Goal: Task Accomplishment & Management: Manage account settings

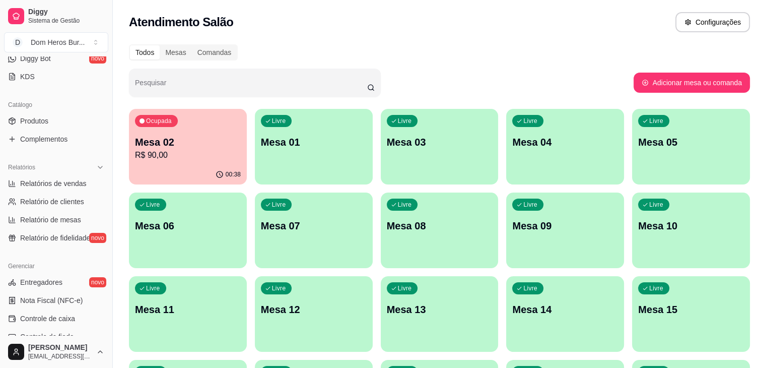
scroll to position [208, 0]
click at [65, 179] on span "Relatórios de vendas" at bounding box center [53, 184] width 67 height 10
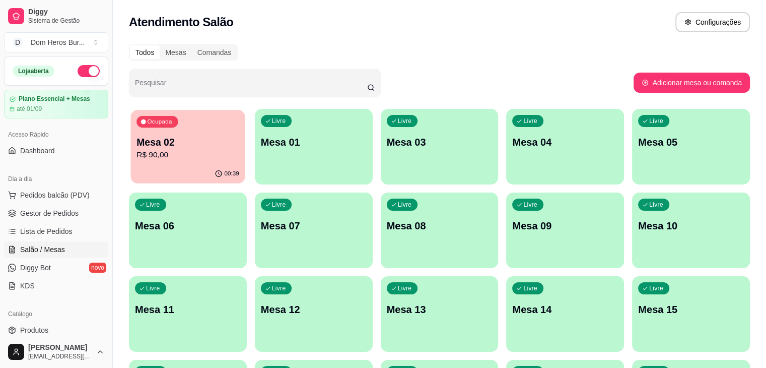
click at [151, 137] on p "Mesa 02" at bounding box center [188, 143] width 103 height 14
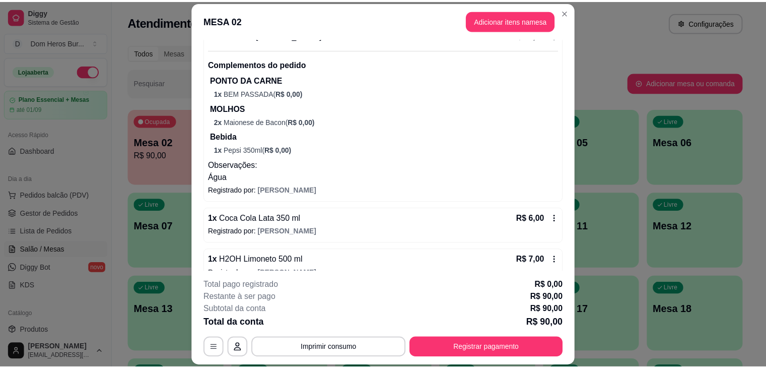
scroll to position [304, 0]
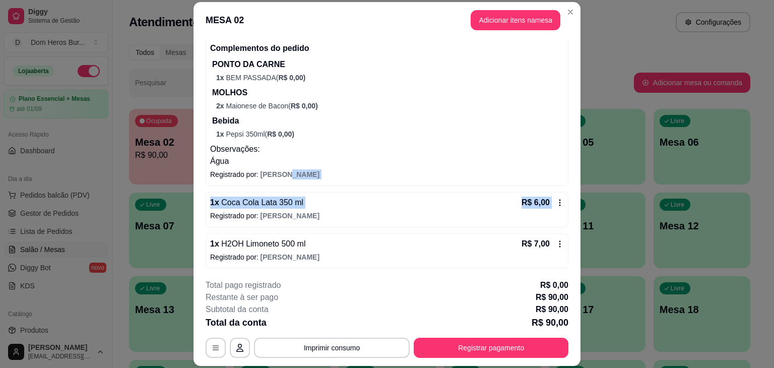
drag, startPoint x: 566, startPoint y: 197, endPoint x: 566, endPoint y: 176, distance: 20.7
click at [566, 176] on div "Iniciada 13/08/2025 às 20:08 Atenção Para vincular um cliente a um pedido já ex…" at bounding box center [386, 154] width 387 height 233
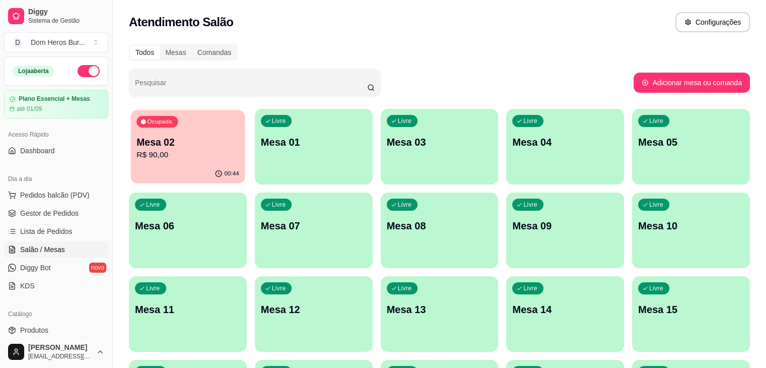
click at [155, 127] on div "Ocupada Mesa 02 R$ 90,00" at bounding box center [188, 137] width 114 height 54
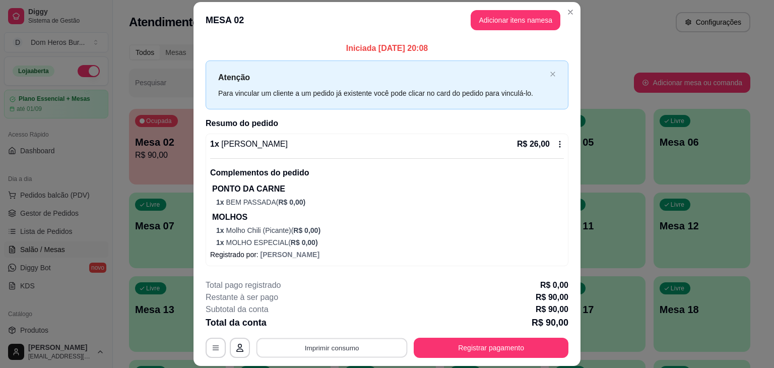
click at [320, 352] on button "Imprimir consumo" at bounding box center [331, 348] width 151 height 20
click at [315, 319] on button "IMPRESSORA" at bounding box center [331, 324] width 71 height 16
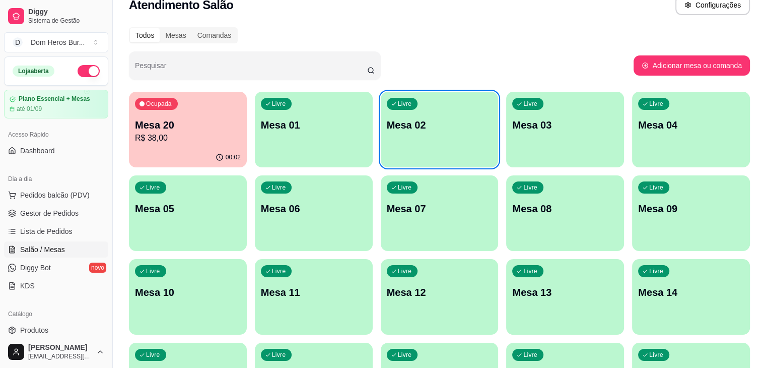
scroll to position [20, 0]
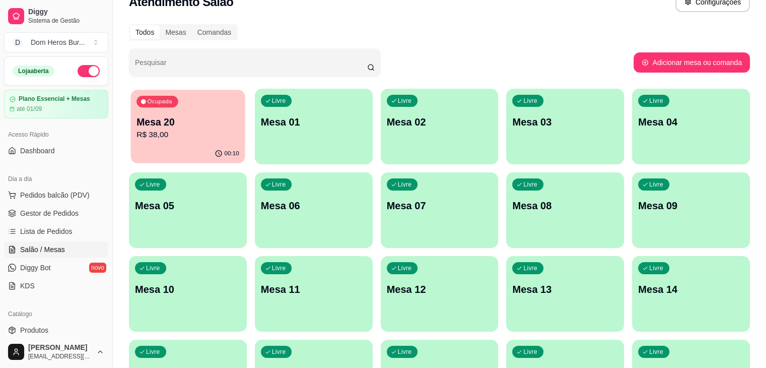
click at [188, 128] on p "Mesa 20" at bounding box center [188, 122] width 103 height 14
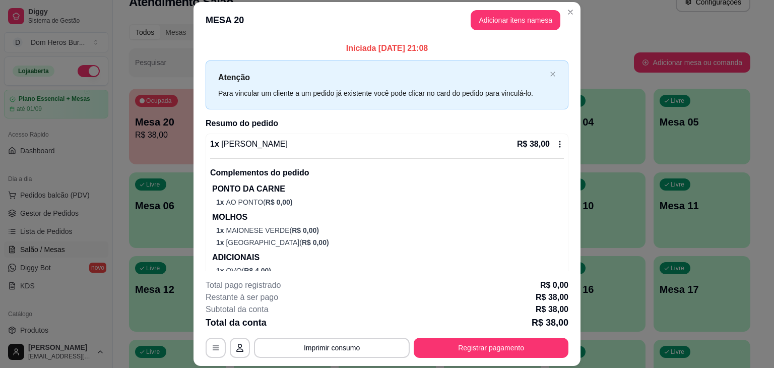
click at [305, 144] on div "1 x Dom Aranha R$ 38,00" at bounding box center [387, 144] width 354 height 12
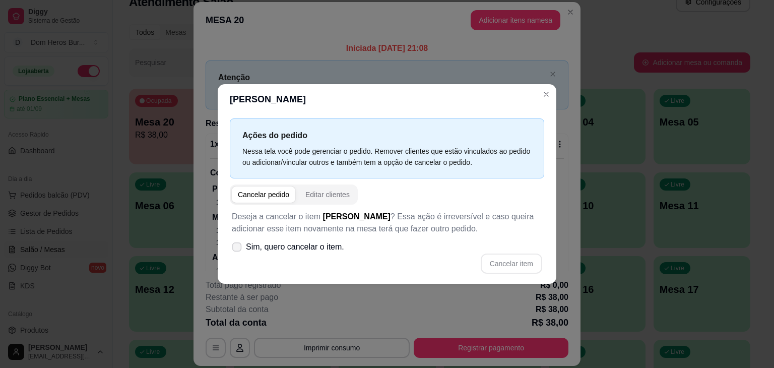
click at [314, 256] on label "Sim, quero cancelar o item." at bounding box center [288, 247] width 120 height 20
click at [238, 255] on input "Sim, quero cancelar o item." at bounding box center [234, 252] width 7 height 7
checkbox input "true"
click at [516, 258] on button "Cancelar item" at bounding box center [511, 264] width 60 height 20
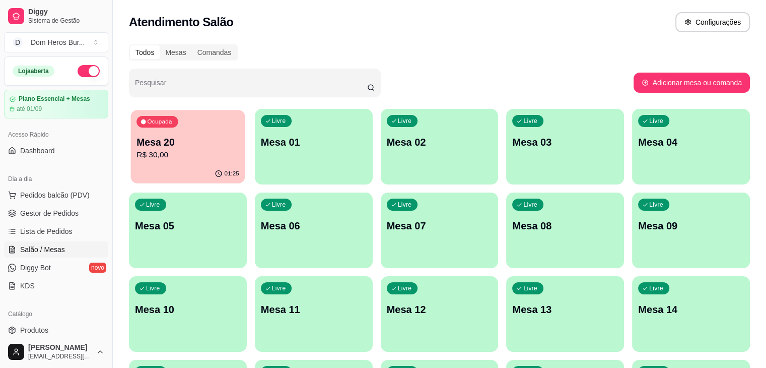
click at [157, 143] on p "Mesa 20" at bounding box center [188, 143] width 103 height 14
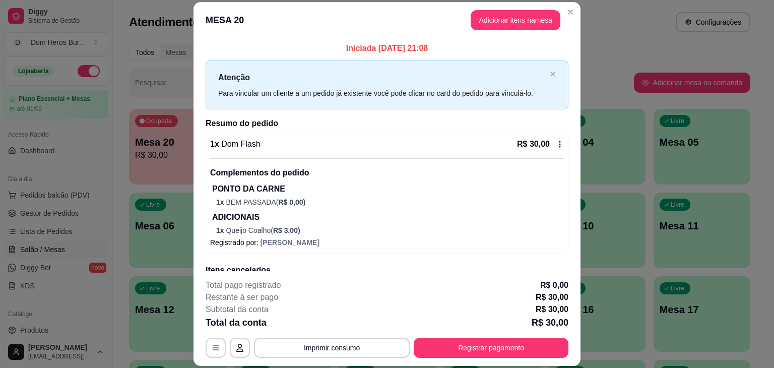
click at [270, 186] on p "PONTO DA CARNE" at bounding box center [388, 189] width 352 height 12
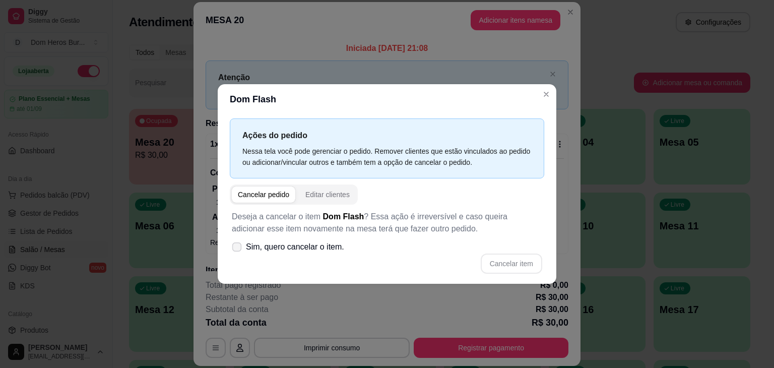
click at [275, 249] on span "Sim, quero cancelar o item." at bounding box center [295, 247] width 98 height 12
click at [238, 249] on input "Sim, quero cancelar o item." at bounding box center [234, 252] width 7 height 7
checkbox input "true"
click at [506, 265] on button "Cancelar item" at bounding box center [511, 264] width 60 height 20
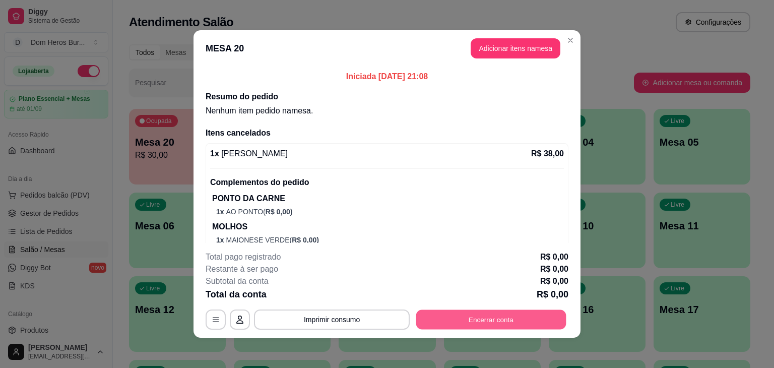
click at [504, 318] on button "Encerrar conta" at bounding box center [491, 320] width 150 height 20
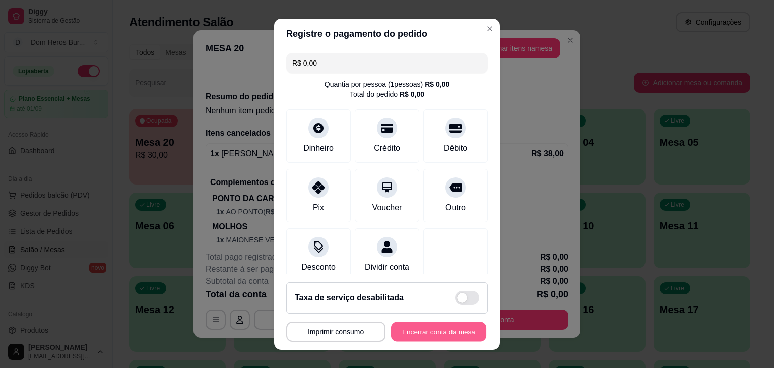
click at [470, 337] on button "Encerrar conta da mesa" at bounding box center [438, 331] width 95 height 20
